Goal: Task Accomplishment & Management: Complete application form

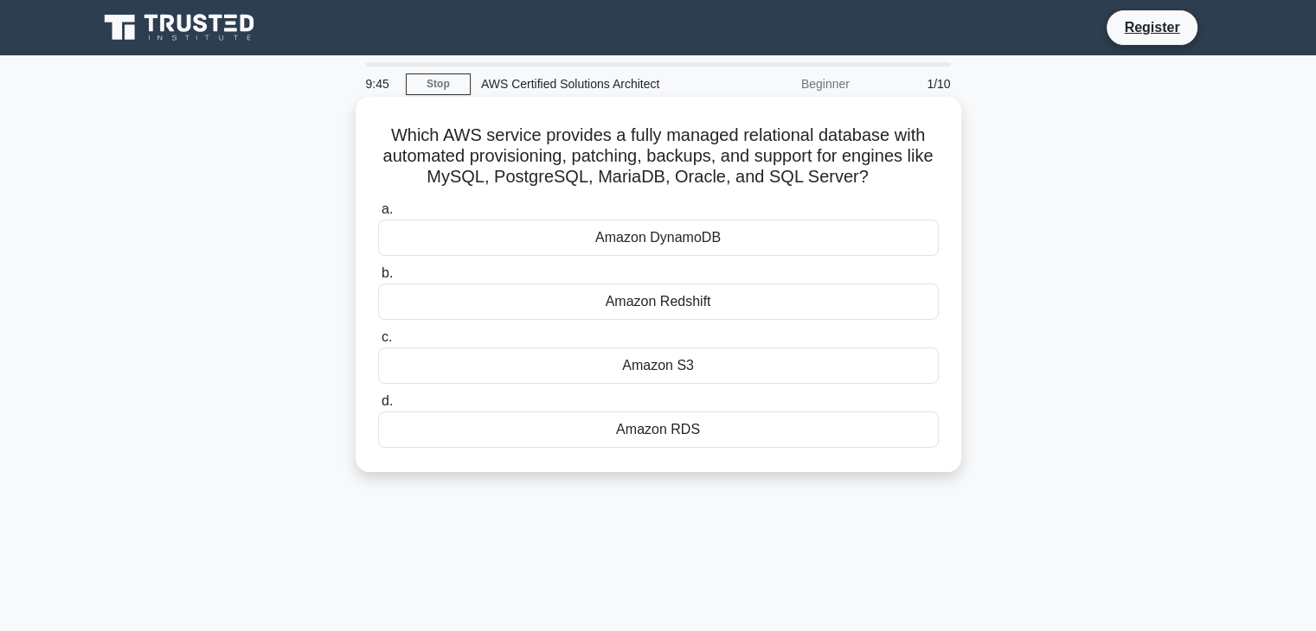
click at [596, 234] on div "Amazon DynamoDB" at bounding box center [658, 238] width 560 height 36
click at [378, 215] on input "a. Amazon DynamoDB" at bounding box center [378, 209] width 0 height 11
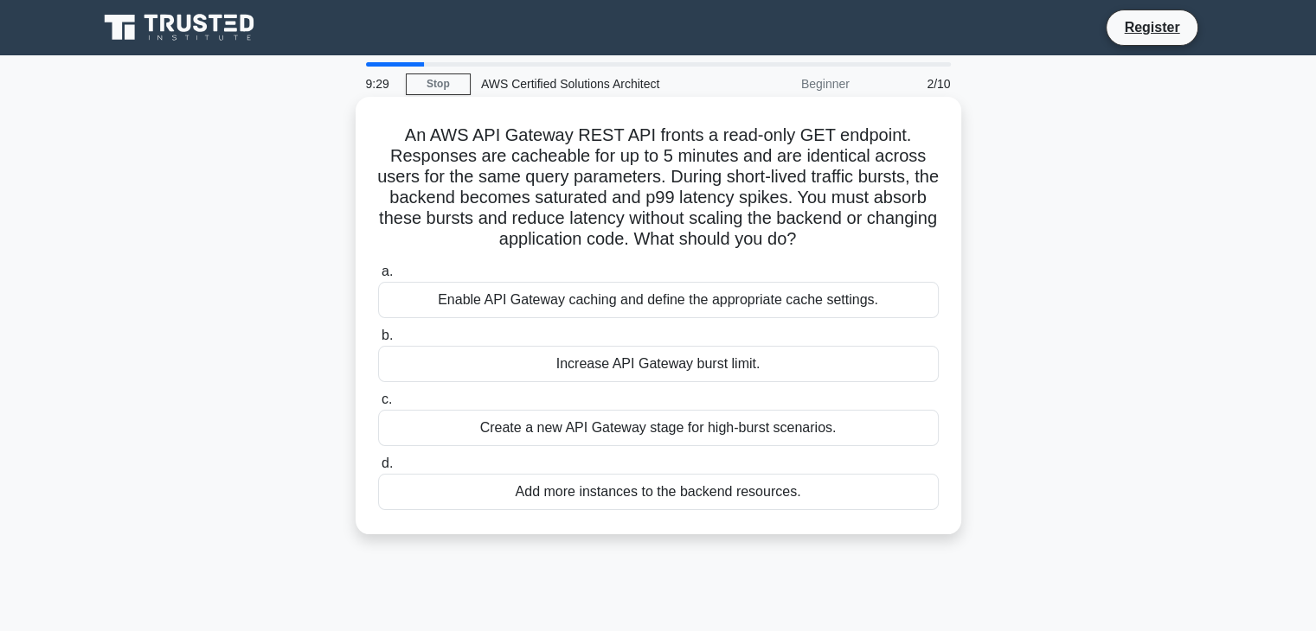
click at [618, 435] on div "Create a new API Gateway stage for high-burst scenarios." at bounding box center [658, 428] width 560 height 36
click at [378, 406] on input "c. Create a new API Gateway stage for high-burst scenarios." at bounding box center [378, 399] width 0 height 11
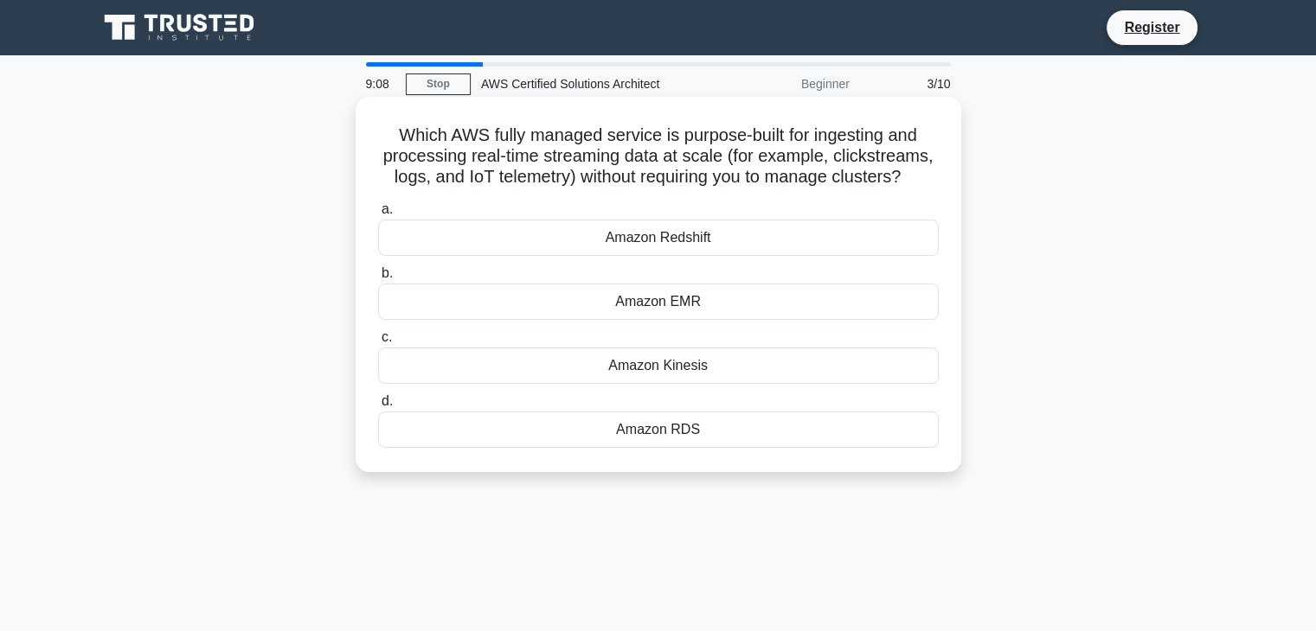
click at [710, 419] on div "Amazon RDS" at bounding box center [658, 430] width 560 height 36
click at [378, 407] on input "d. Amazon RDS" at bounding box center [378, 401] width 0 height 11
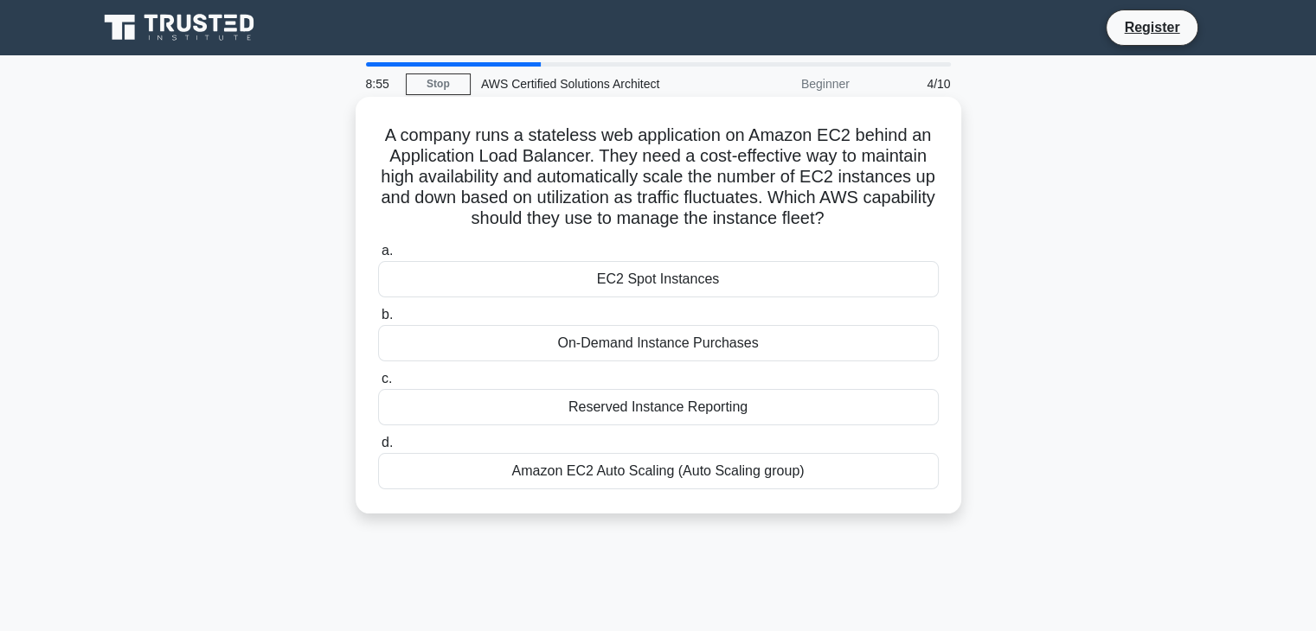
click at [715, 288] on div "EC2 Spot Instances" at bounding box center [658, 279] width 560 height 36
click at [378, 257] on input "a. EC2 Spot Instances" at bounding box center [378, 251] width 0 height 11
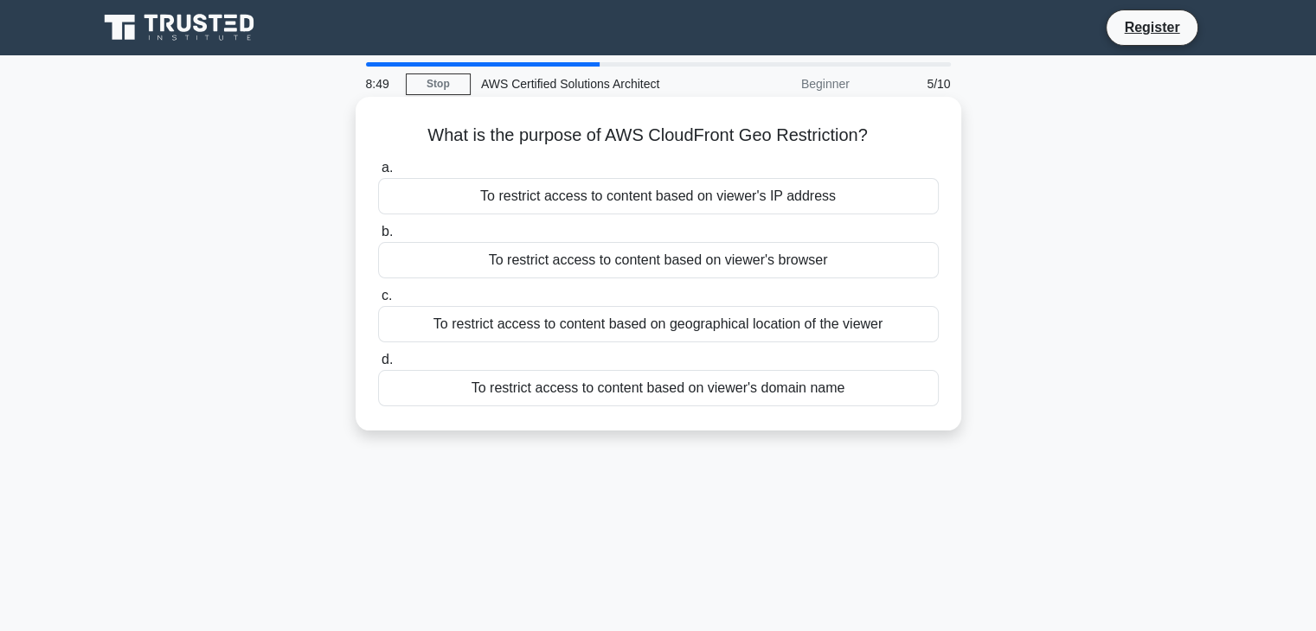
click at [663, 203] on div "To restrict access to content based on viewer's IP address" at bounding box center [658, 196] width 560 height 36
click at [378, 174] on input "a. To restrict access to content based on viewer's IP address" at bounding box center [378, 168] width 0 height 11
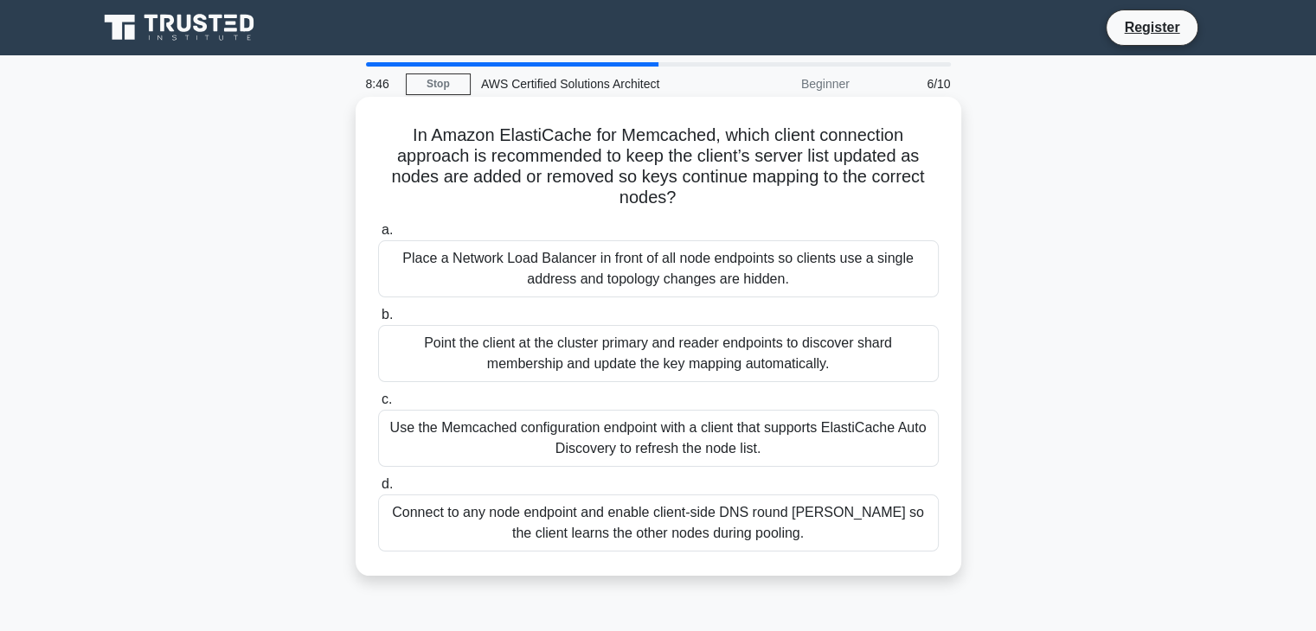
click at [676, 451] on div "Use the Memcached configuration endpoint with a client that supports ElastiCach…" at bounding box center [658, 438] width 560 height 57
click at [378, 406] on input "c. Use the Memcached configuration endpoint with a client that supports ElastiC…" at bounding box center [378, 399] width 0 height 11
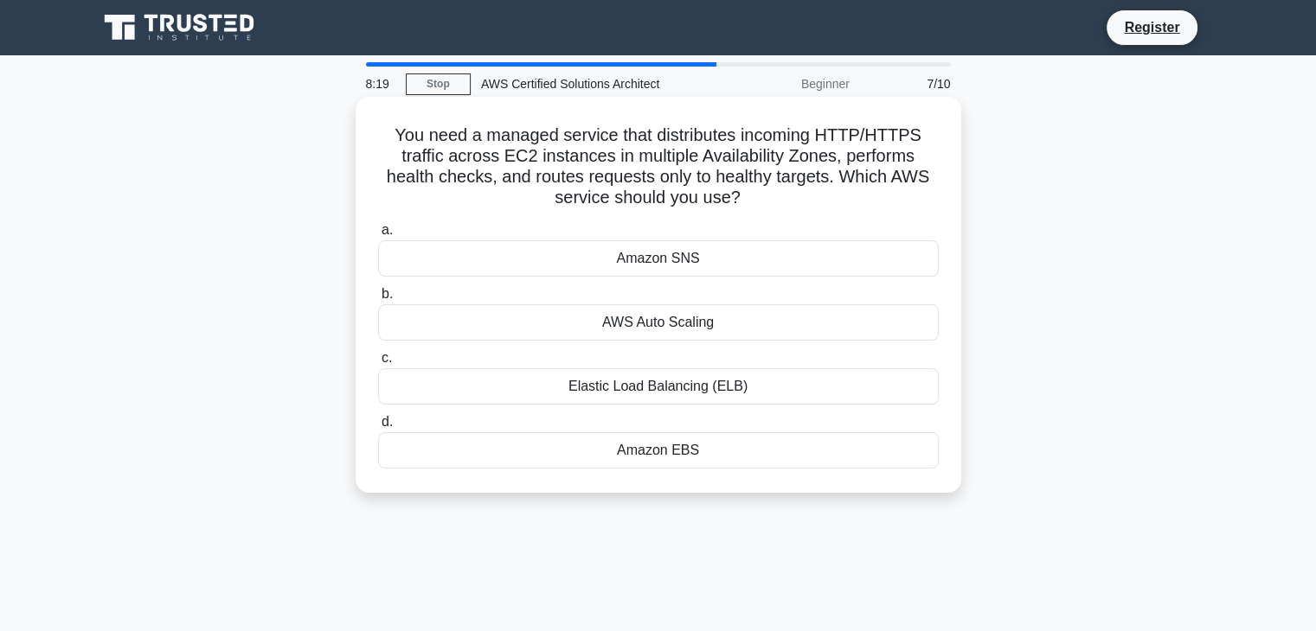
click at [696, 458] on div "Amazon EBS" at bounding box center [658, 450] width 560 height 36
click at [378, 428] on input "d. Amazon EBS" at bounding box center [378, 422] width 0 height 11
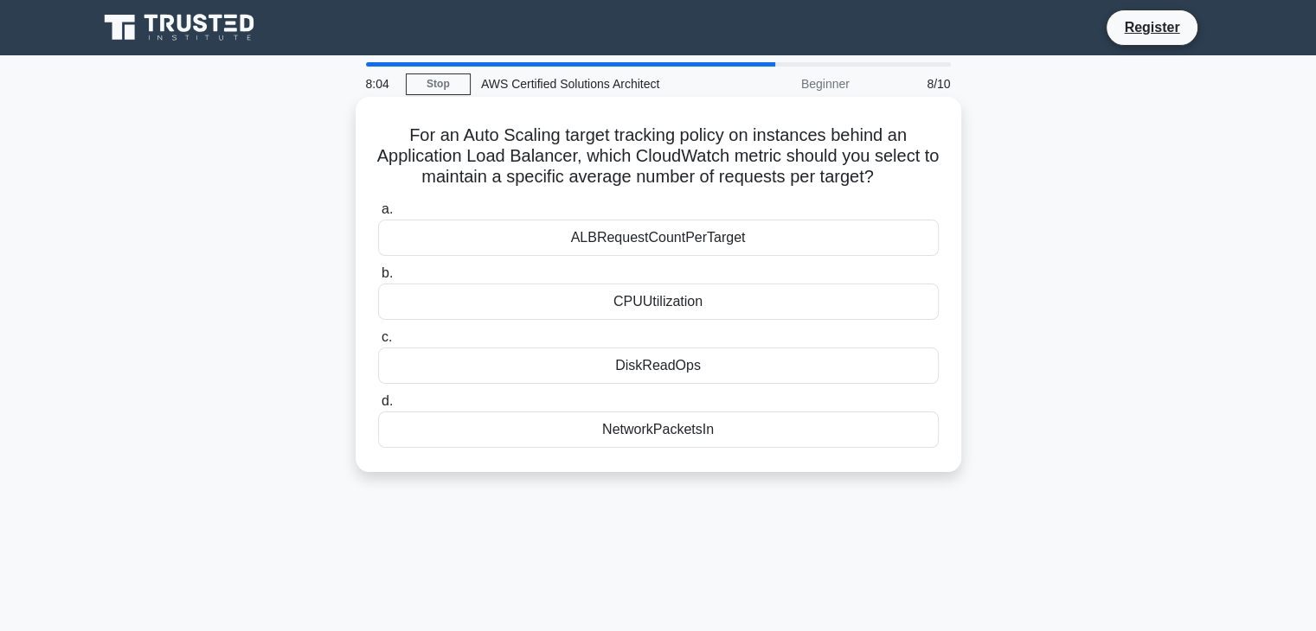
click at [732, 433] on div "NetworkPacketsIn" at bounding box center [658, 430] width 560 height 36
click at [378, 407] on input "d. NetworkPacketsIn" at bounding box center [378, 401] width 0 height 11
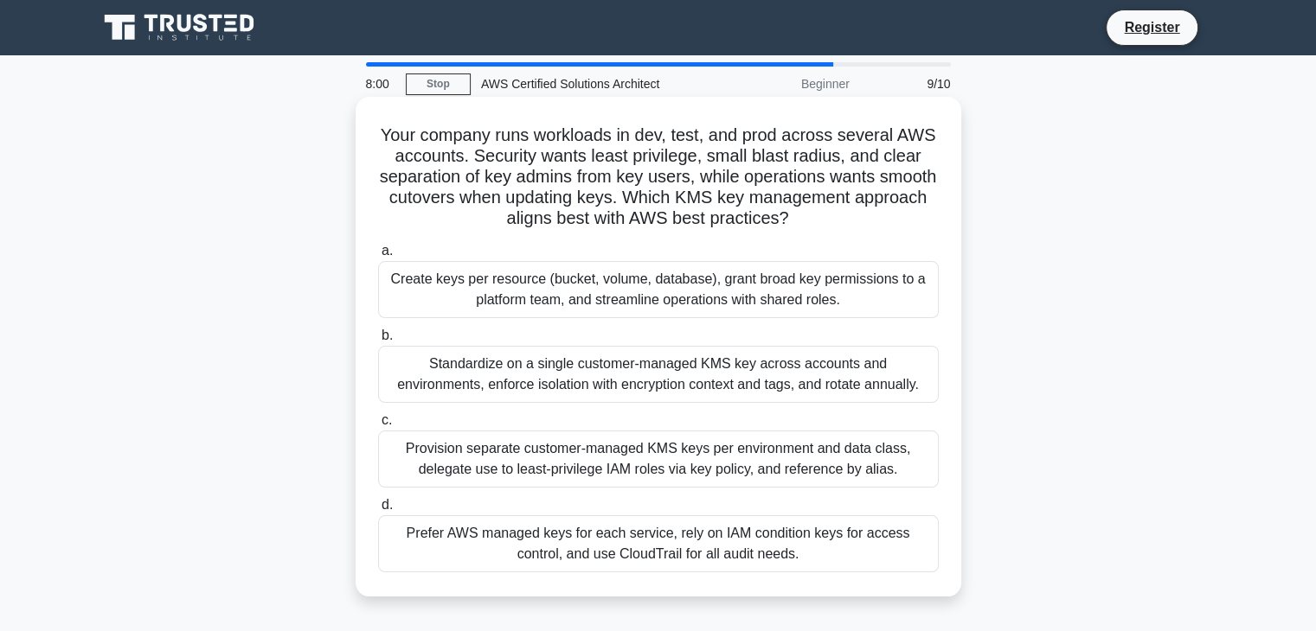
scroll to position [9, 0]
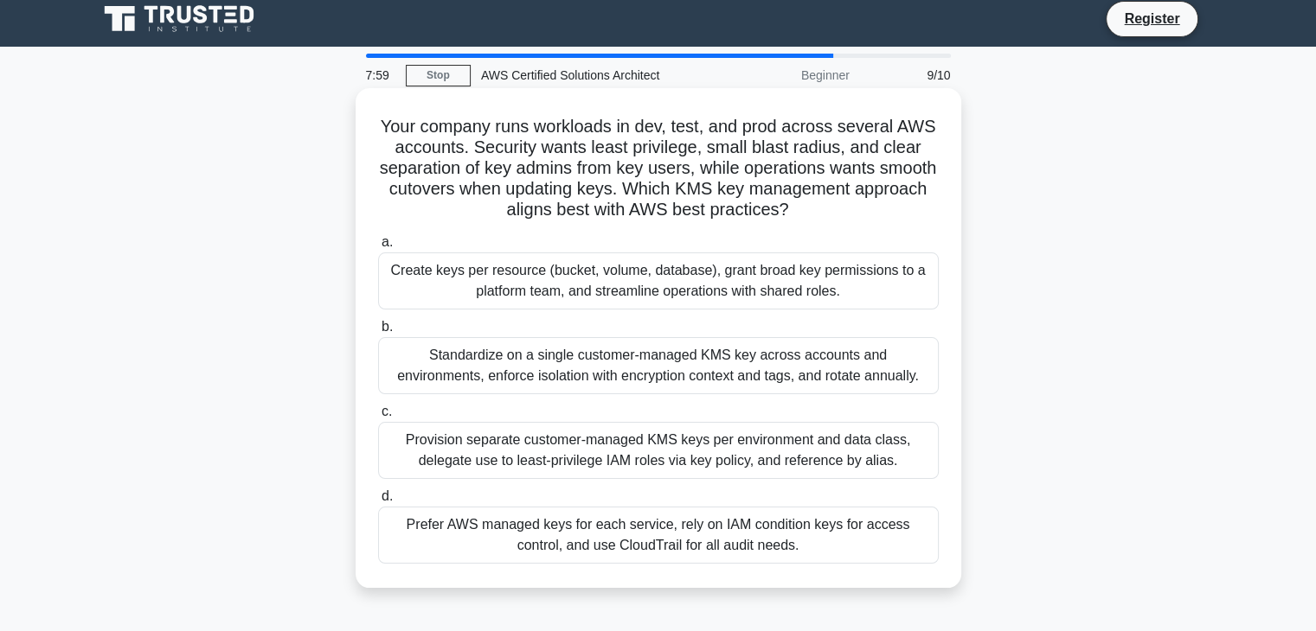
click at [678, 350] on div "Standardize on a single customer-managed KMS key across accounts and environmen…" at bounding box center [658, 365] width 560 height 57
click at [378, 333] on input "b. Standardize on a single customer-managed KMS key across accounts and environ…" at bounding box center [378, 327] width 0 height 11
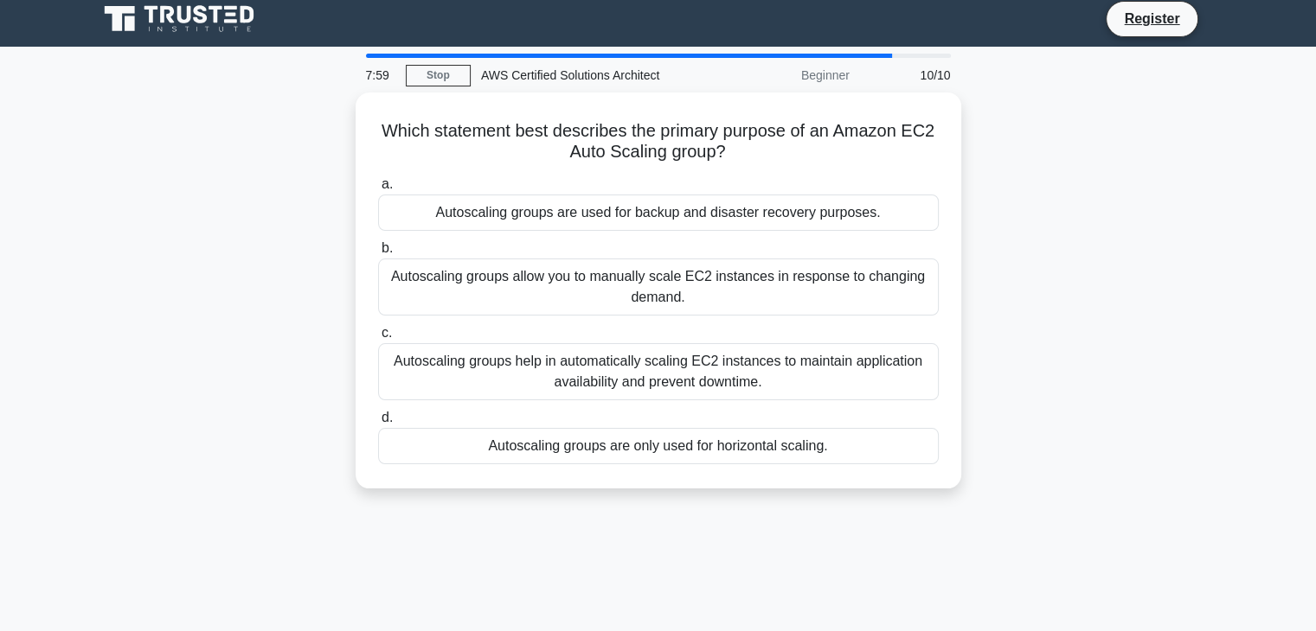
scroll to position [0, 0]
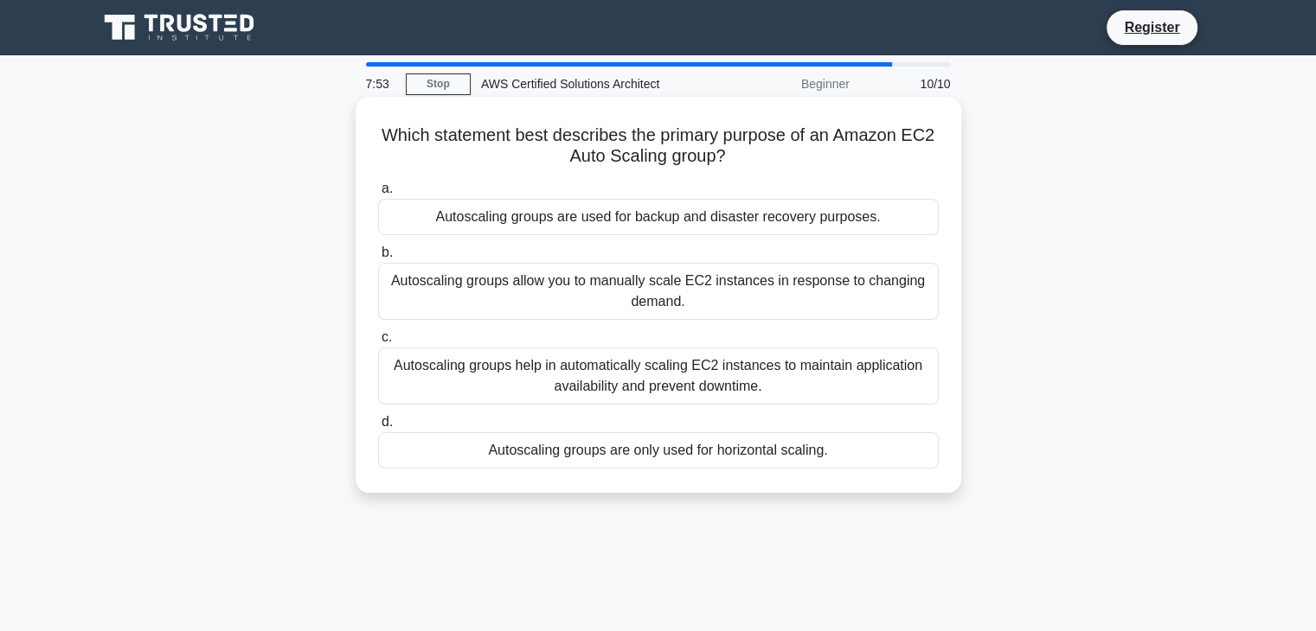
click at [635, 223] on div "Autoscaling groups are used for backup and disaster recovery purposes." at bounding box center [658, 217] width 560 height 36
click at [378, 195] on input "a. Autoscaling groups are used for backup and disaster recovery purposes." at bounding box center [378, 188] width 0 height 11
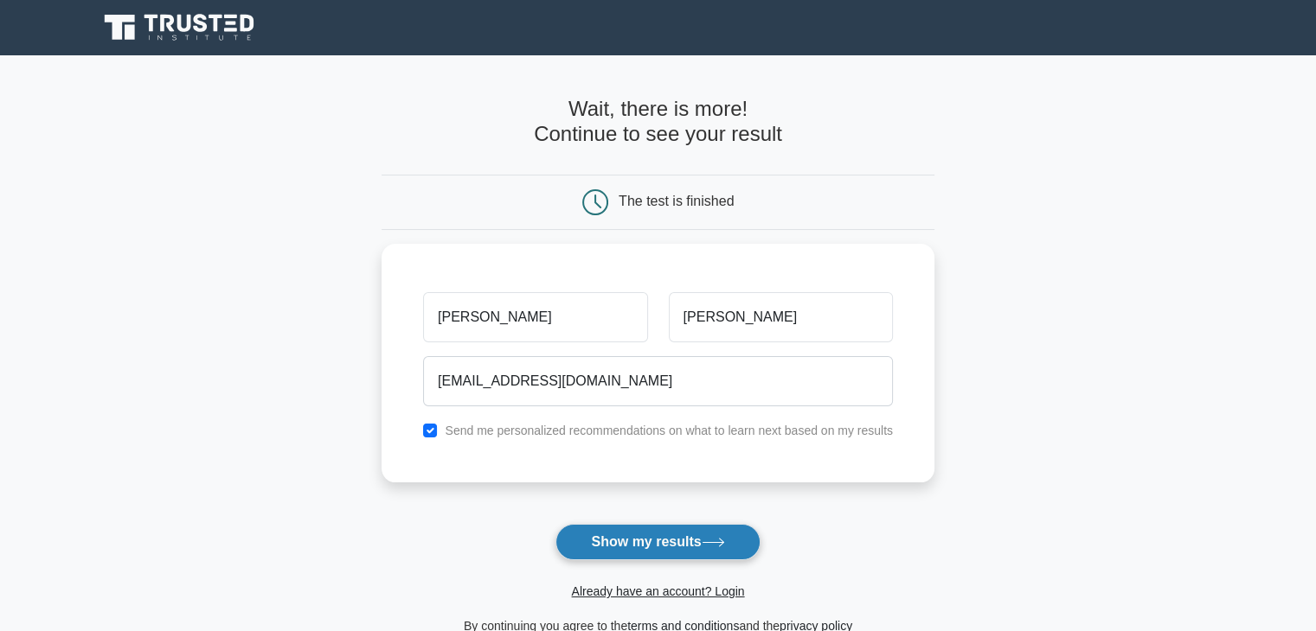
type input "[EMAIL_ADDRESS][DOMAIN_NAME]"
click at [653, 542] on button "Show my results" at bounding box center [657, 542] width 204 height 36
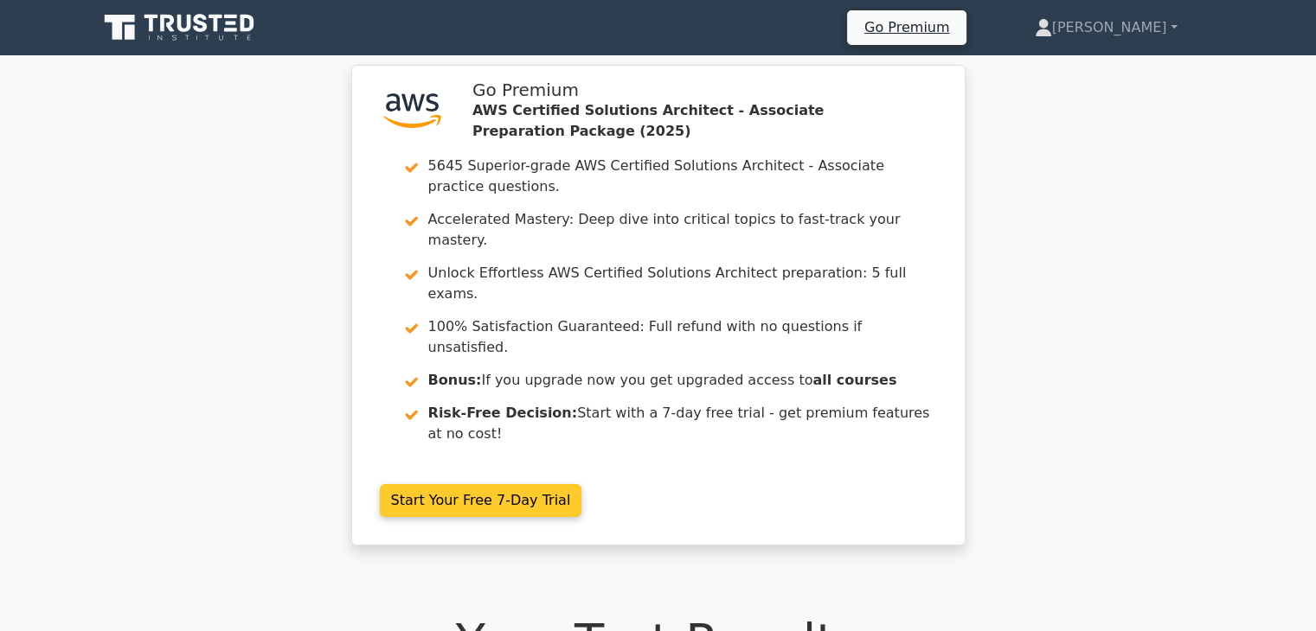
click at [521, 484] on link "Start Your Free 7-Day Trial" at bounding box center [481, 500] width 202 height 33
